Goal: Transaction & Acquisition: Obtain resource

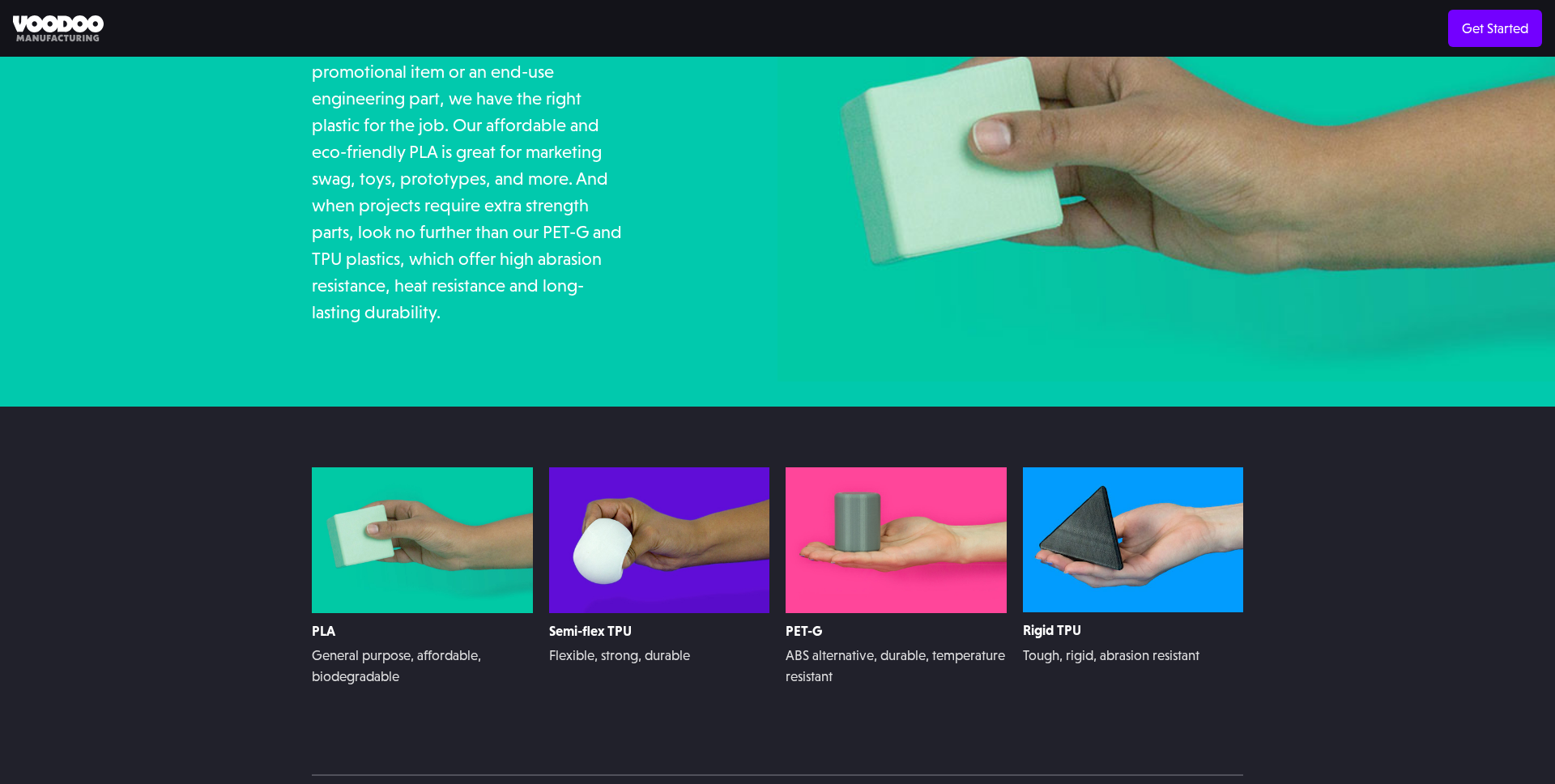
scroll to position [3026, 0]
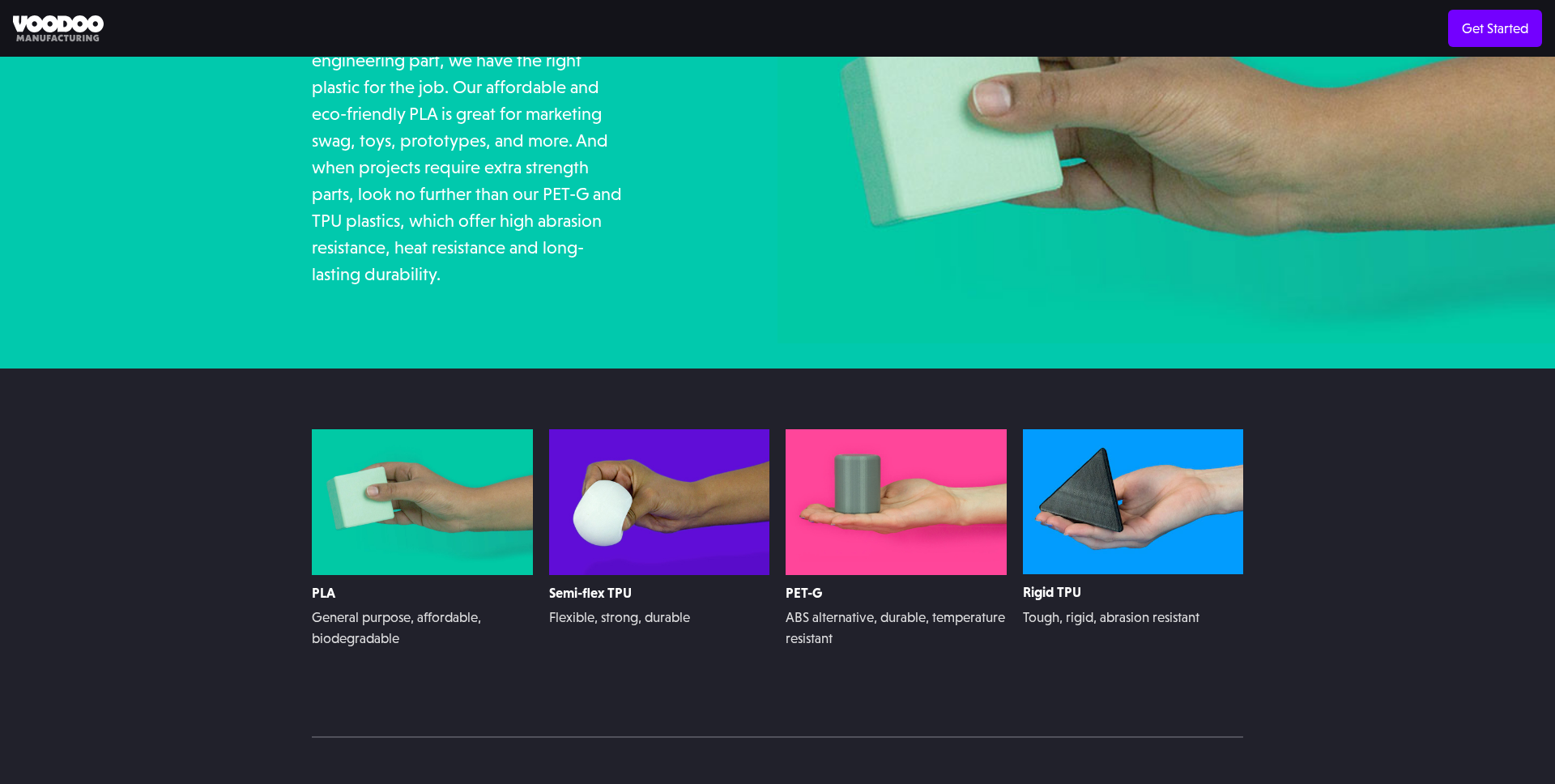
click at [399, 518] on img at bounding box center [422, 502] width 221 height 146
click at [331, 589] on h5 "PLA" at bounding box center [422, 592] width 221 height 16
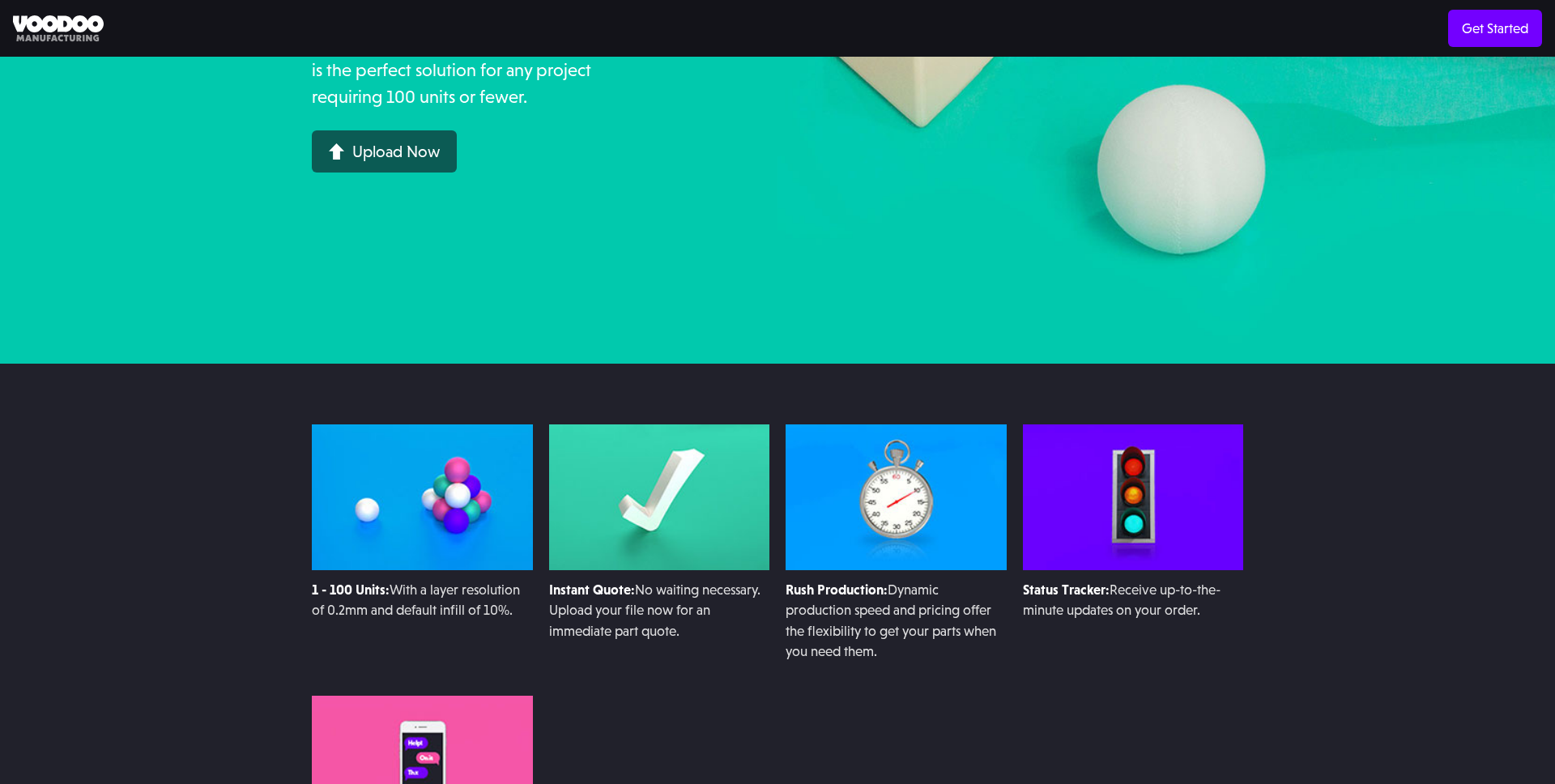
scroll to position [0, 0]
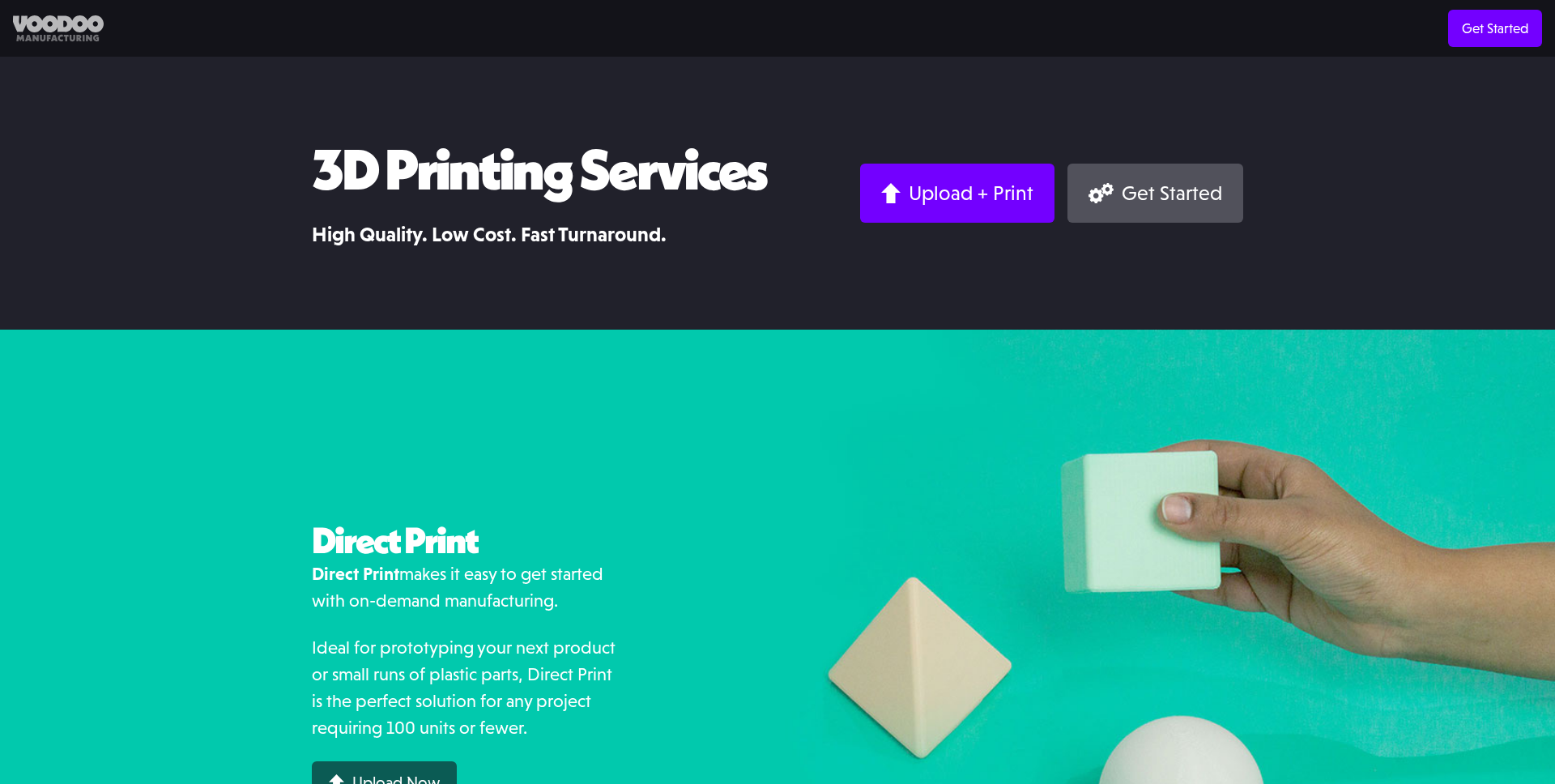
click at [31, 34] on img at bounding box center [58, 28] width 91 height 26
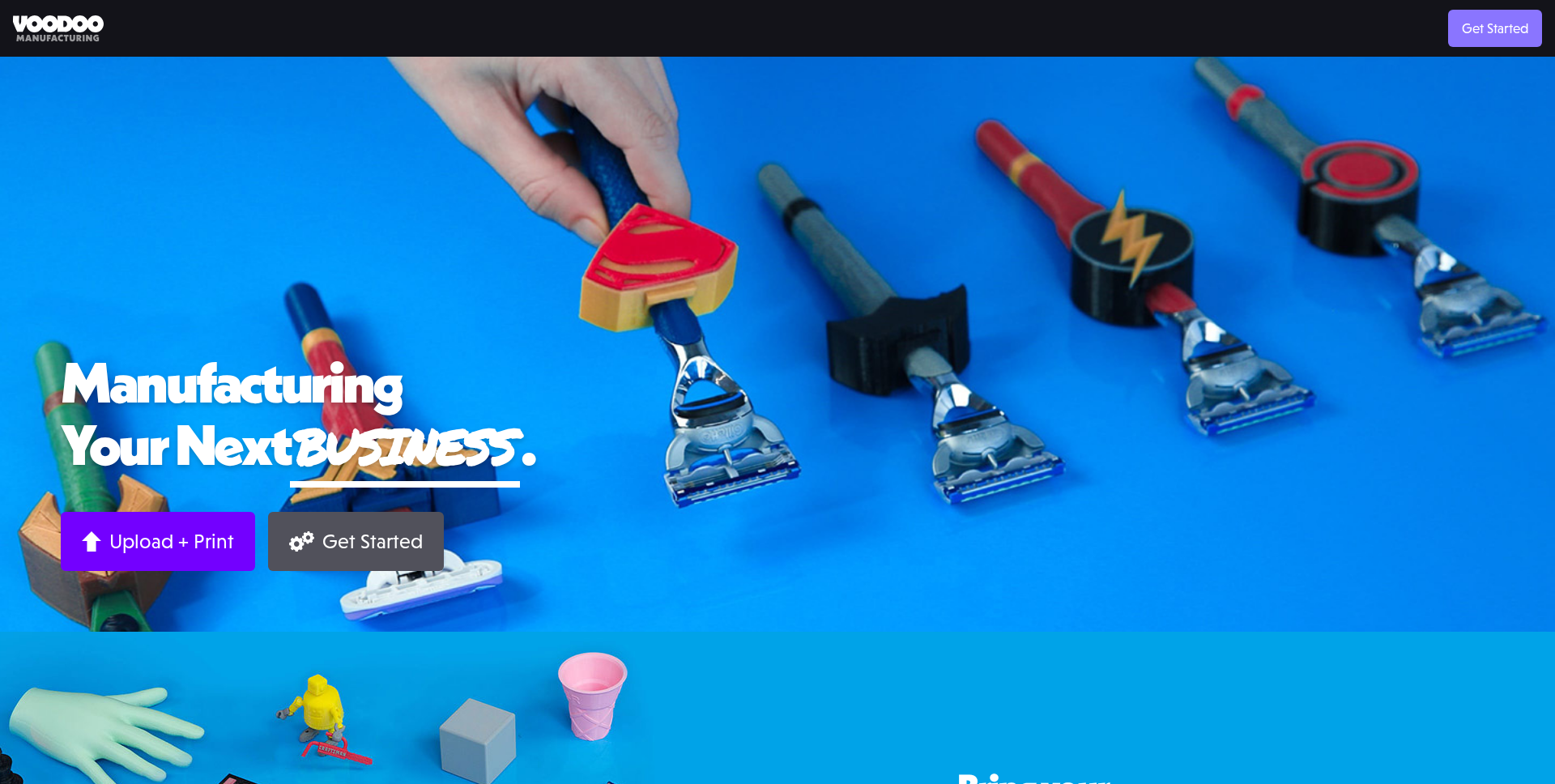
click at [1467, 26] on link "Get Started" at bounding box center [1495, 28] width 94 height 37
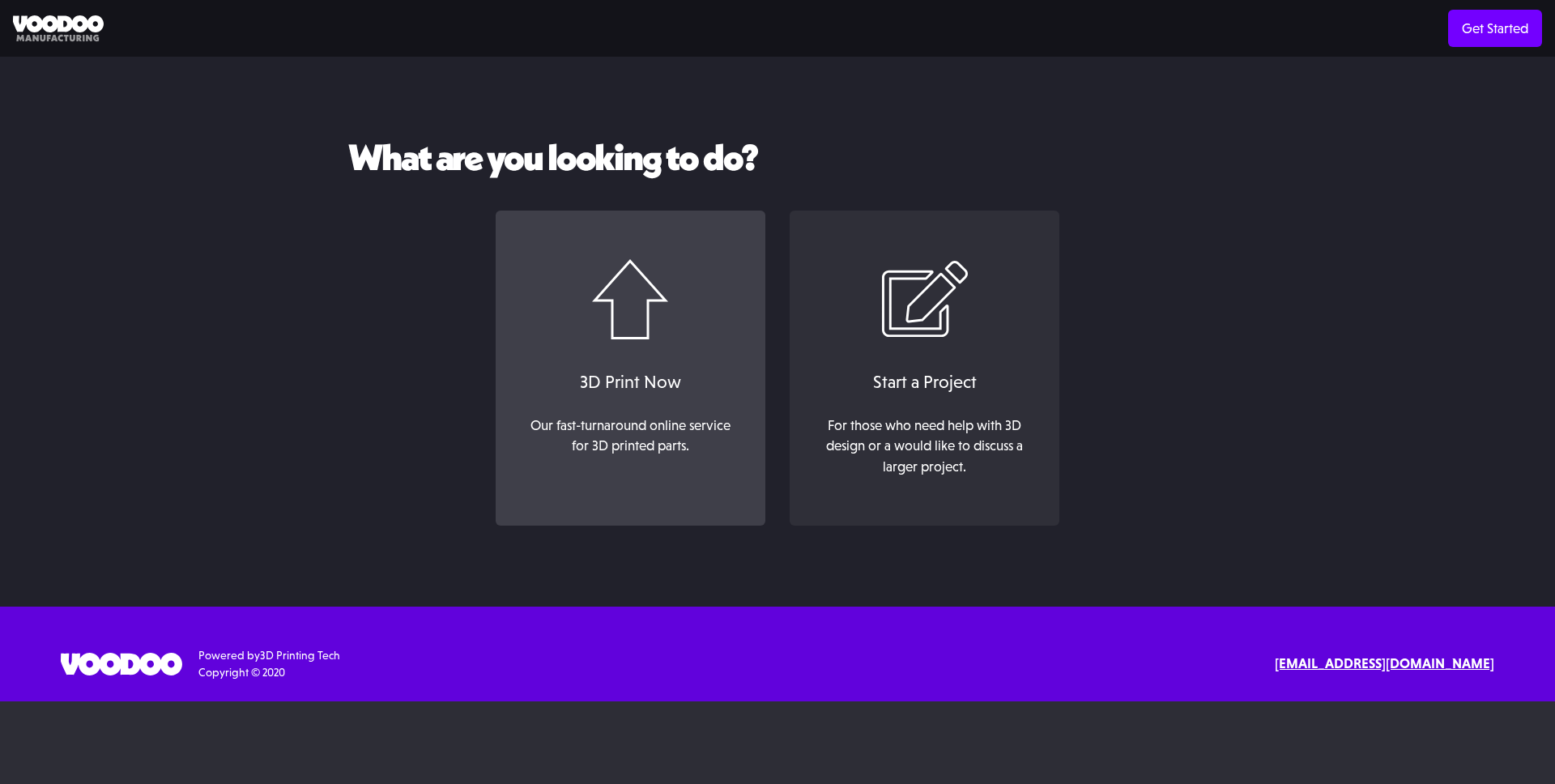
click at [631, 311] on img at bounding box center [630, 299] width 77 height 81
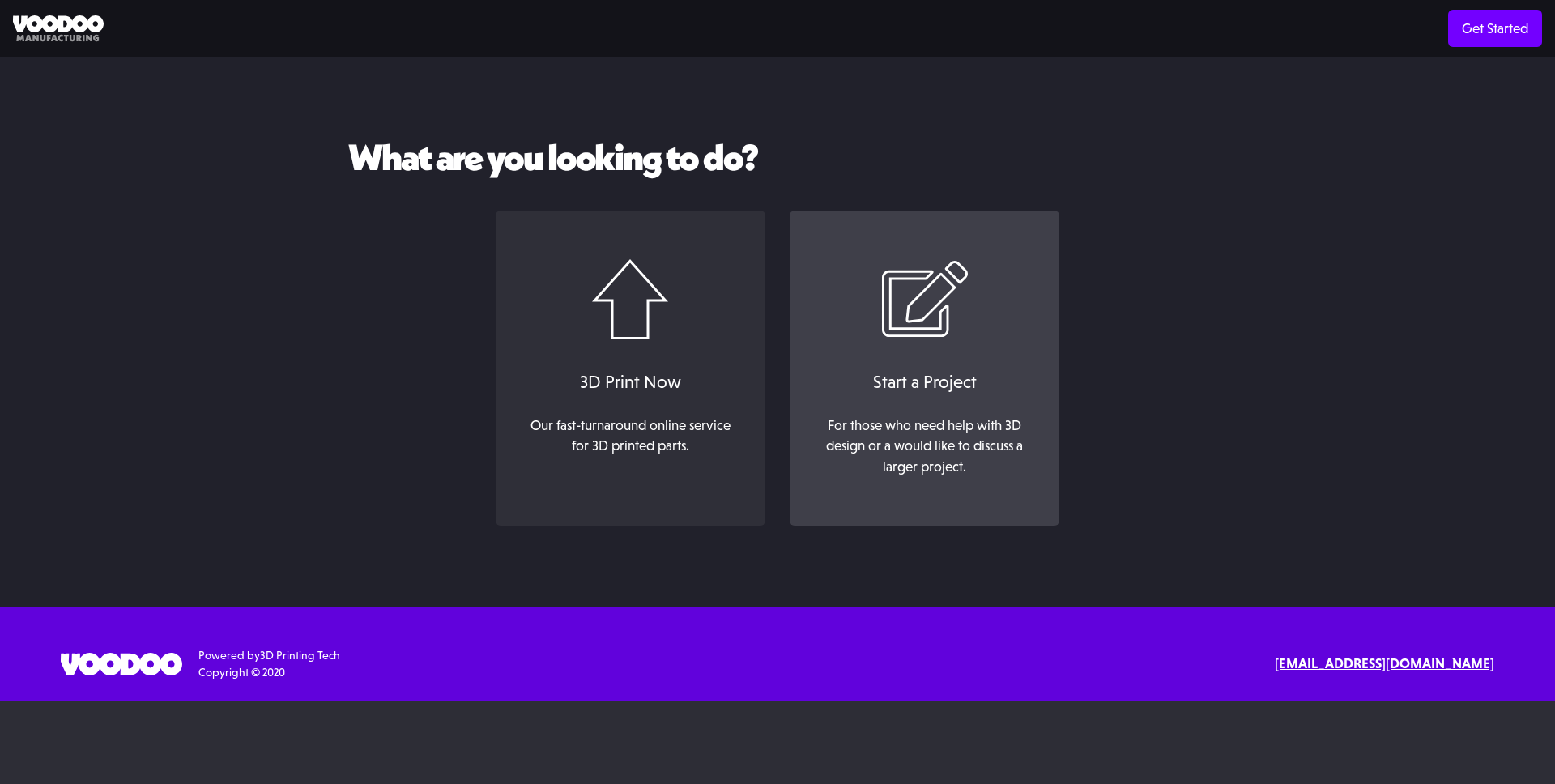
click at [916, 337] on img at bounding box center [925, 299] width 88 height 81
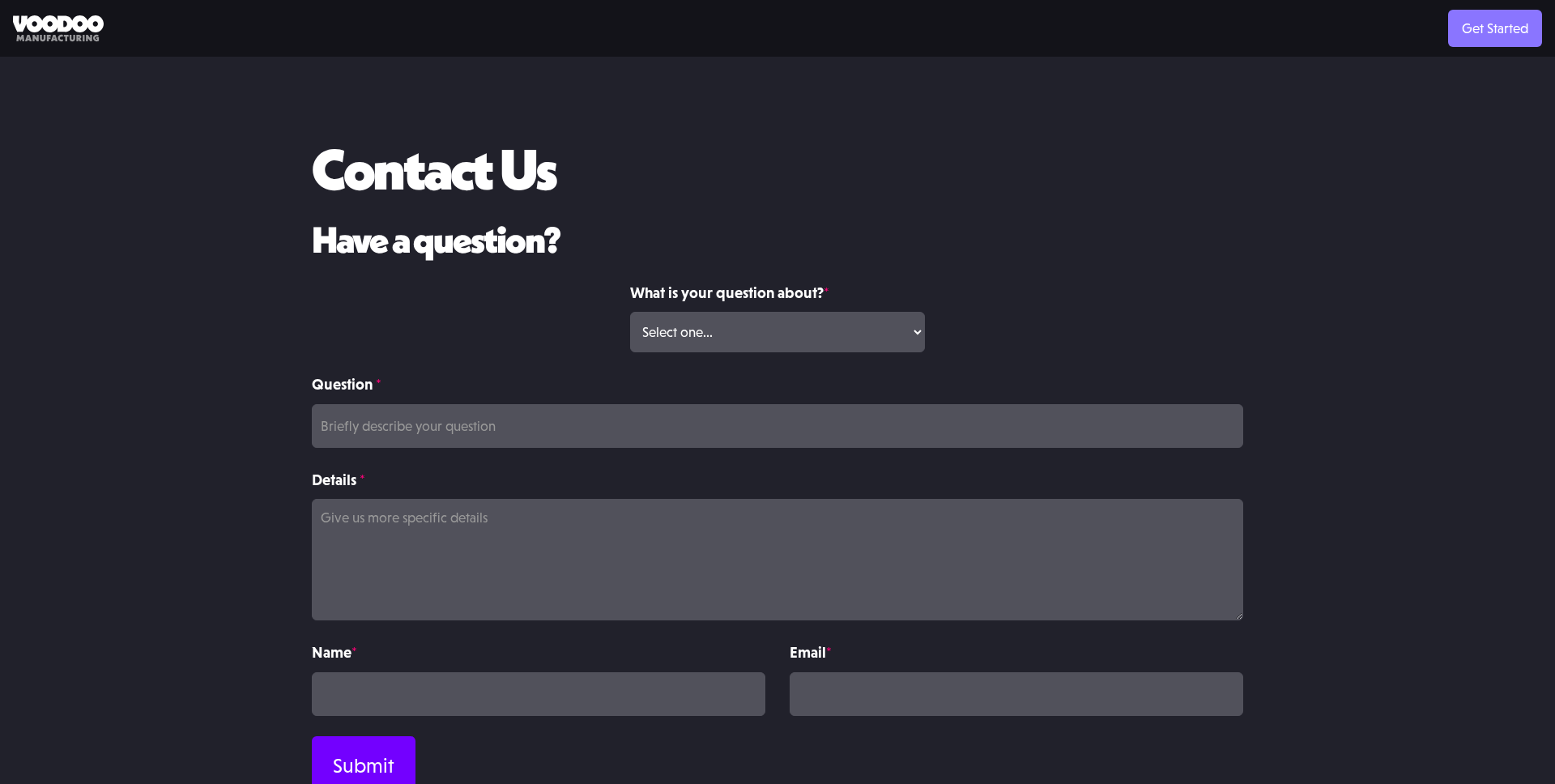
click at [1491, 40] on link "Get Started" at bounding box center [1495, 28] width 94 height 37
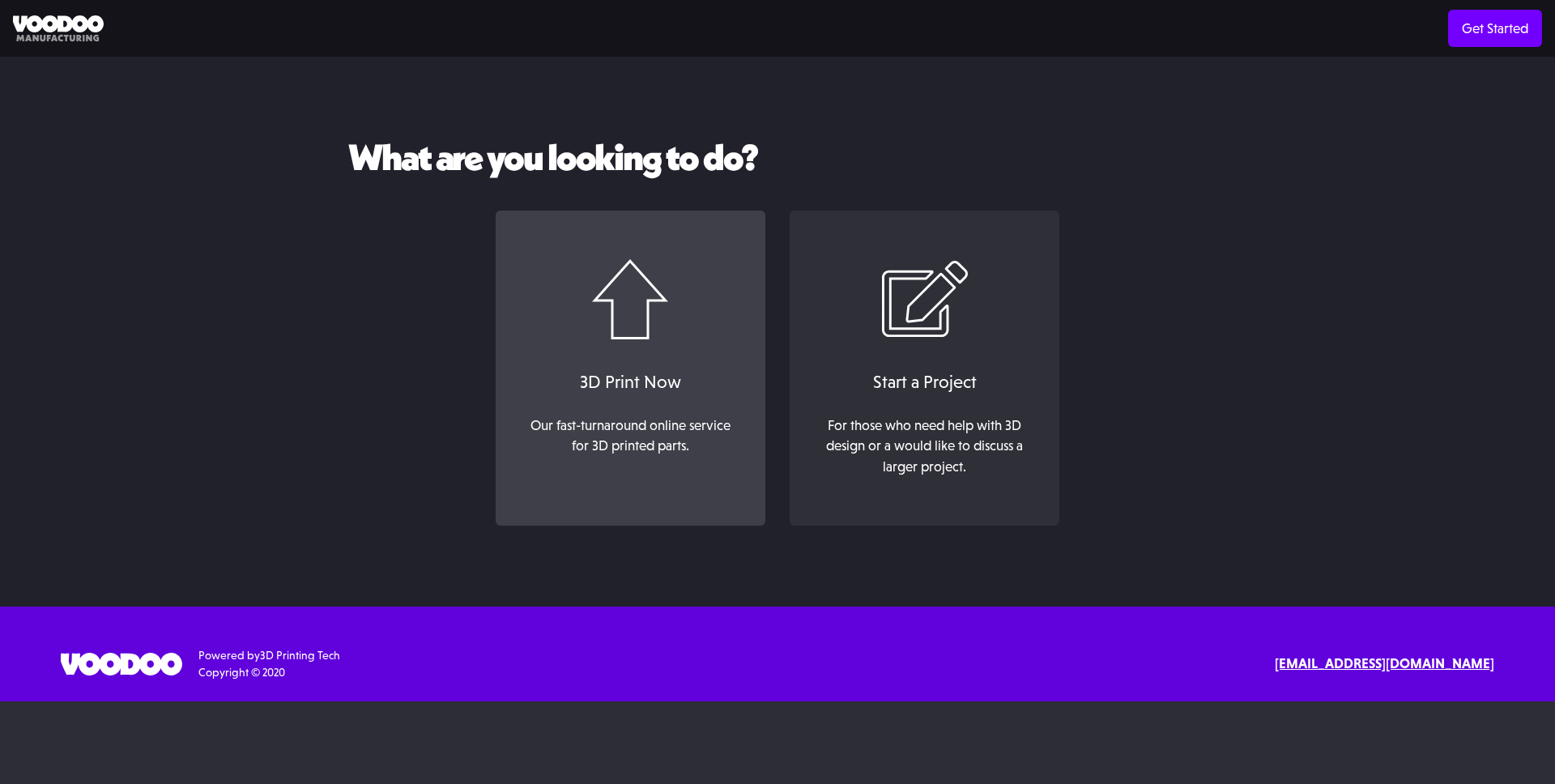
click at [668, 289] on img at bounding box center [630, 299] width 77 height 81
